Goal: Task Accomplishment & Management: Use online tool/utility

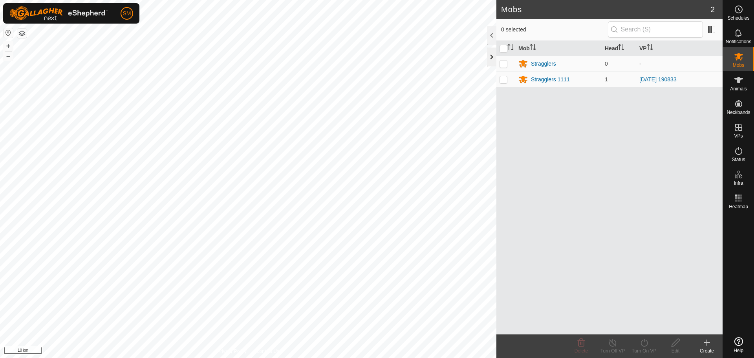
click at [490, 54] on div at bounding box center [491, 56] width 9 height 19
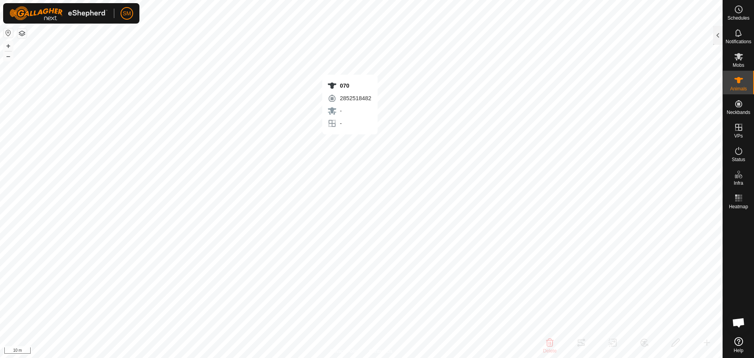
checkbox input "true"
checkbox input "false"
checkbox input "true"
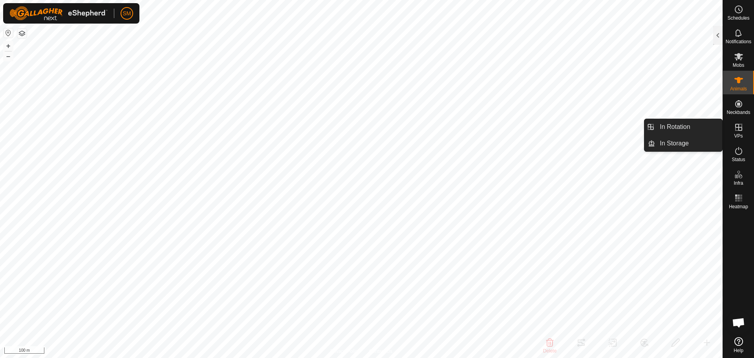
click at [737, 124] on icon at bounding box center [738, 127] width 7 height 7
click at [741, 128] on icon at bounding box center [738, 127] width 7 height 7
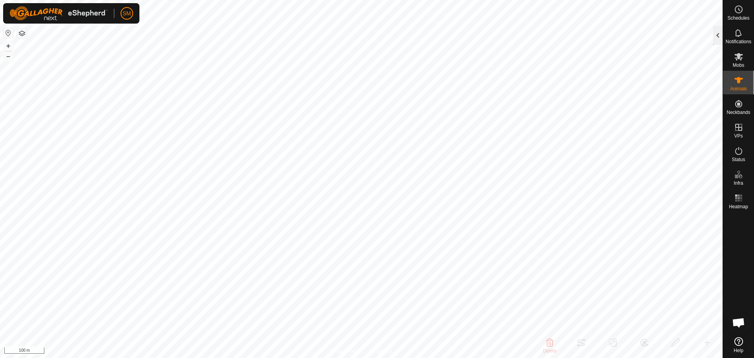
click at [715, 37] on div at bounding box center [717, 35] width 9 height 19
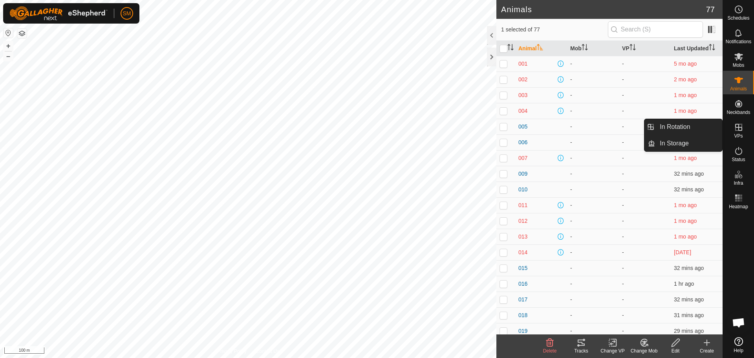
click at [736, 128] on icon at bounding box center [738, 126] width 9 height 9
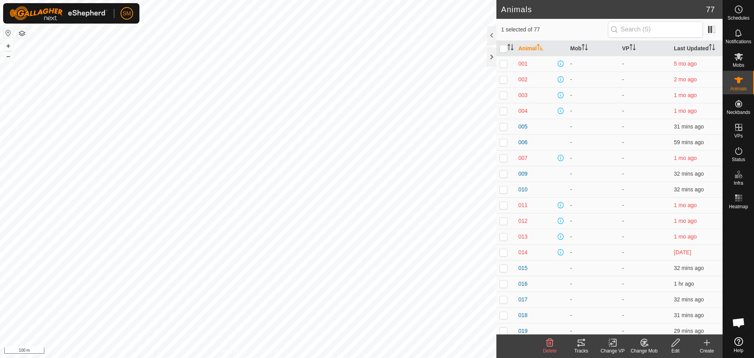
click at [707, 344] on icon at bounding box center [706, 342] width 9 height 9
click at [489, 57] on div at bounding box center [491, 56] width 9 height 19
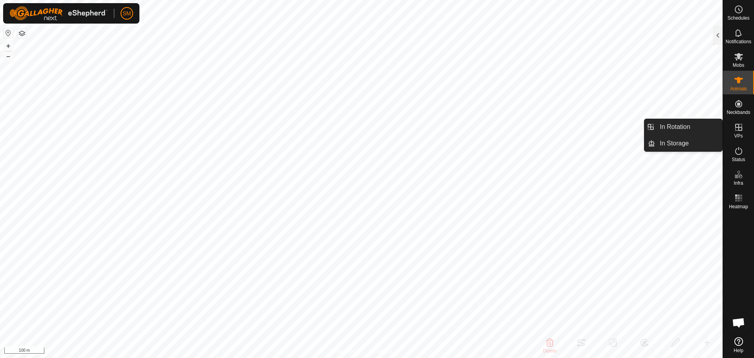
click at [738, 131] on icon at bounding box center [738, 126] width 9 height 9
click at [684, 132] on link "In Rotation" at bounding box center [688, 127] width 67 height 16
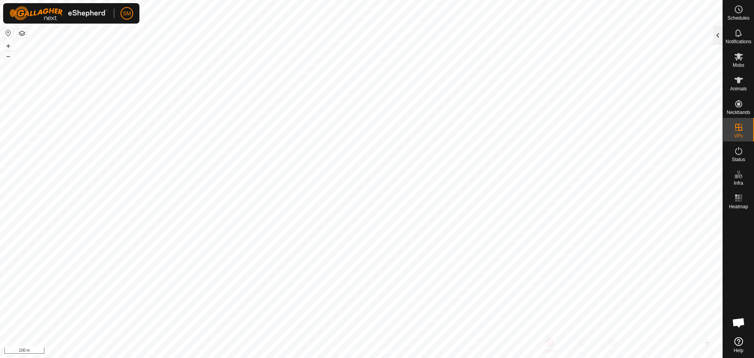
click at [719, 39] on div at bounding box center [717, 35] width 9 height 19
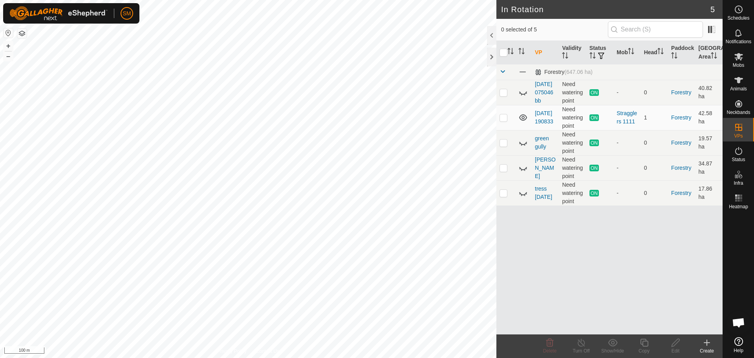
click at [707, 340] on icon at bounding box center [706, 342] width 9 height 9
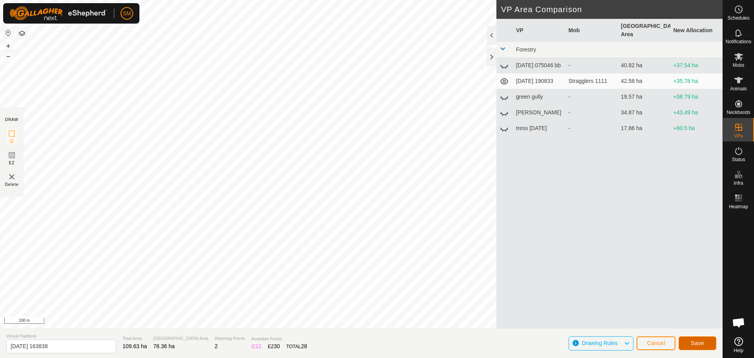
click at [696, 337] on button "Save" at bounding box center [697, 343] width 38 height 14
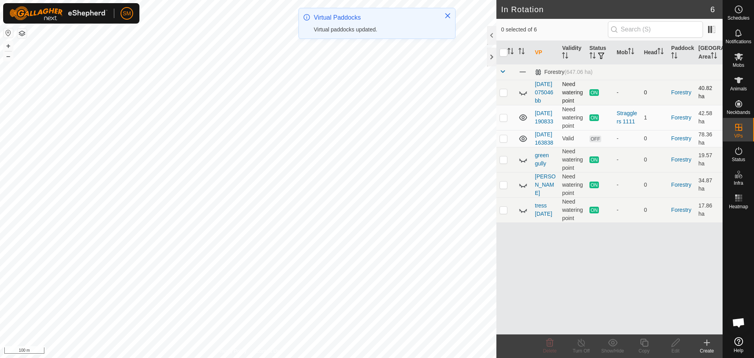
click at [505, 95] on p-checkbox at bounding box center [503, 92] width 8 height 6
checkbox input "false"
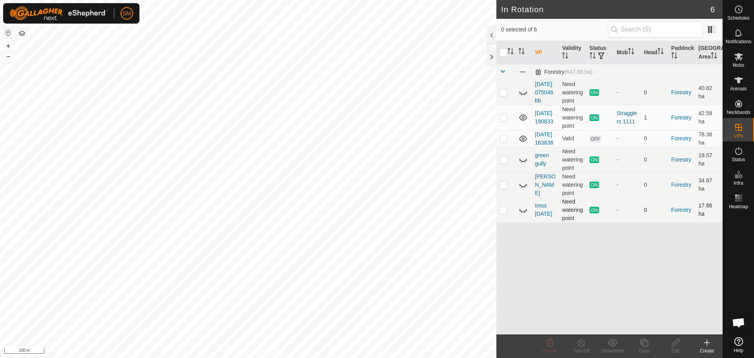
click at [503, 213] on p-checkbox at bounding box center [503, 209] width 8 height 6
click at [502, 213] on p-checkbox at bounding box center [503, 209] width 8 height 6
click at [522, 214] on icon at bounding box center [522, 209] width 9 height 9
click at [520, 189] on icon at bounding box center [522, 184] width 9 height 9
click at [524, 164] on icon at bounding box center [522, 159] width 9 height 9
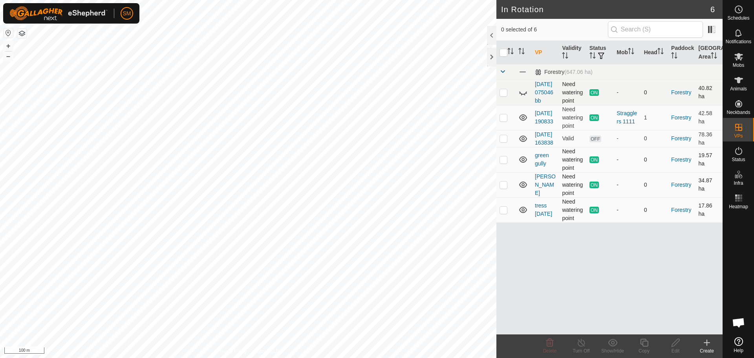
click at [522, 97] on icon at bounding box center [522, 92] width 9 height 9
click at [502, 213] on p-checkbox at bounding box center [503, 209] width 8 height 6
checkbox input "false"
click at [502, 141] on p-checkbox at bounding box center [503, 138] width 8 height 6
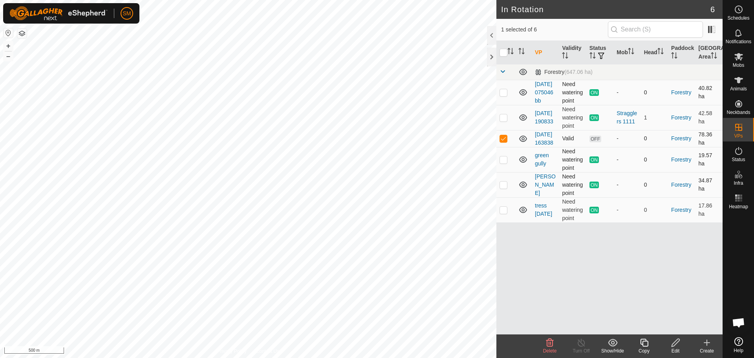
click at [505, 147] on td at bounding box center [505, 138] width 19 height 17
checkbox input "false"
click at [502, 213] on p-checkbox at bounding box center [503, 209] width 8 height 6
checkbox input "true"
click at [582, 343] on icon at bounding box center [581, 342] width 10 height 9
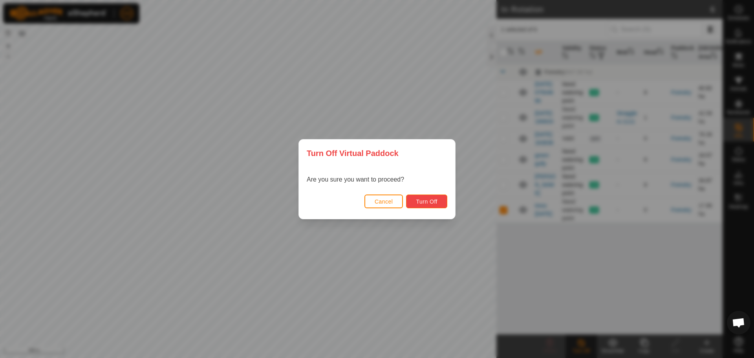
click at [435, 201] on span "Turn Off" at bounding box center [427, 201] width 22 height 6
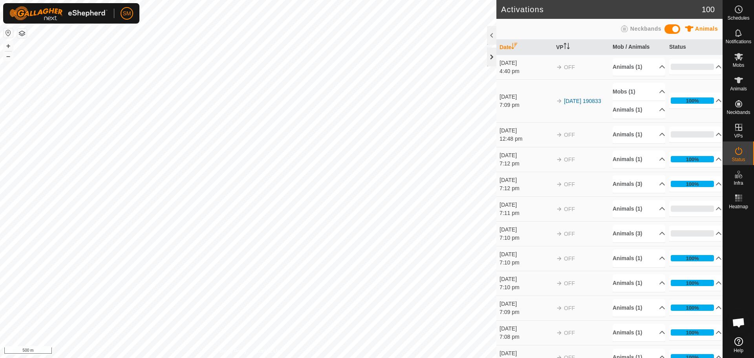
click at [489, 55] on div at bounding box center [491, 56] width 9 height 19
